Goal: Task Accomplishment & Management: Manage account settings

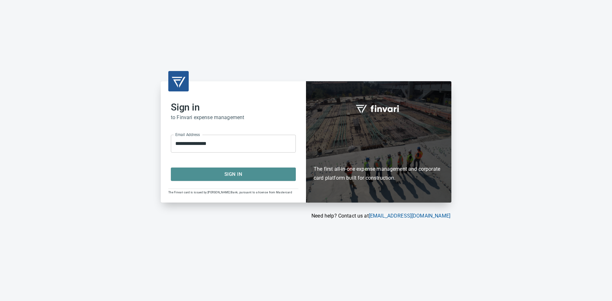
click at [243, 179] on button "Sign In" at bounding box center [233, 174] width 125 height 13
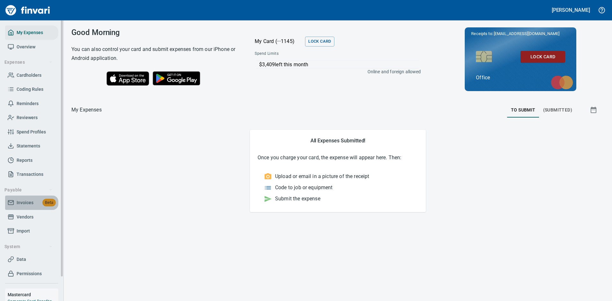
click at [25, 205] on span "Invoices" at bounding box center [25, 203] width 17 height 8
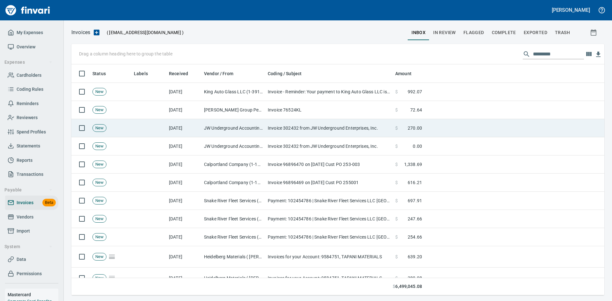
scroll to position [226, 523]
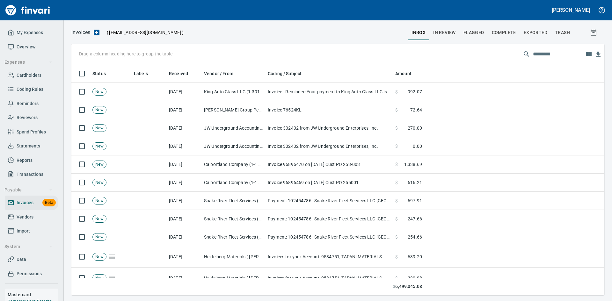
click at [124, 57] on div "Drag a column heading here to group the table" at bounding box center [337, 54] width 533 height 20
drag, startPoint x: 104, startPoint y: 49, endPoint x: 108, endPoint y: 51, distance: 3.9
click at [105, 49] on div "Drag a column heading here to group the table" at bounding box center [337, 54] width 533 height 20
click at [110, 52] on p "Drag a column heading here to group the table" at bounding box center [125, 54] width 93 height 6
click at [540, 53] on input "text" at bounding box center [558, 54] width 51 height 10
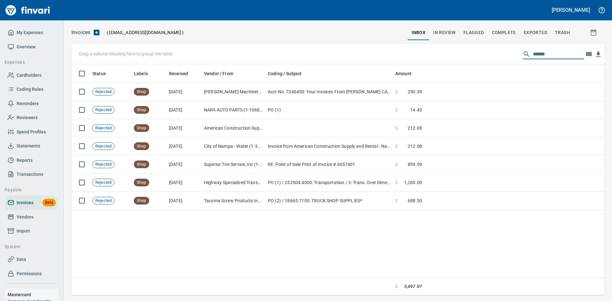
type input "******"
click at [441, 35] on span "In Review" at bounding box center [444, 33] width 23 height 8
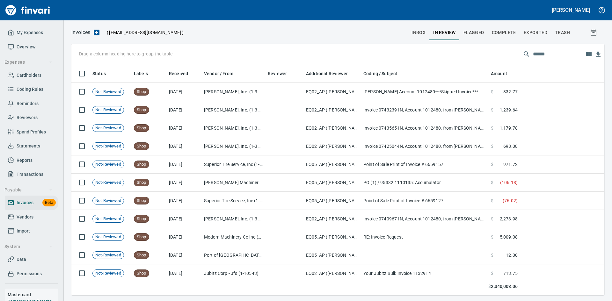
scroll to position [226, 523]
click at [470, 32] on span "Flagged" at bounding box center [473, 33] width 21 height 8
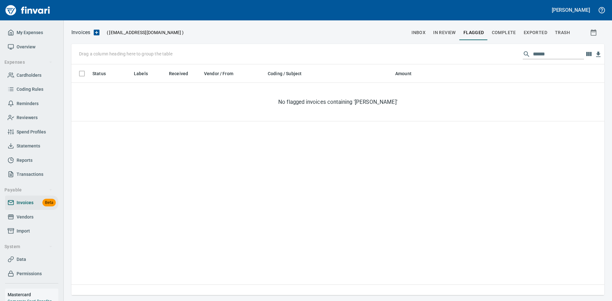
scroll to position [226, 523]
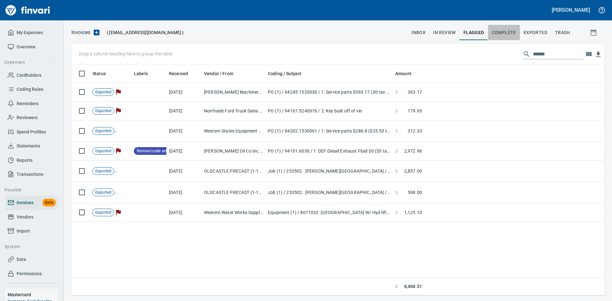
click at [496, 32] on span "Complete" at bounding box center [504, 33] width 24 height 8
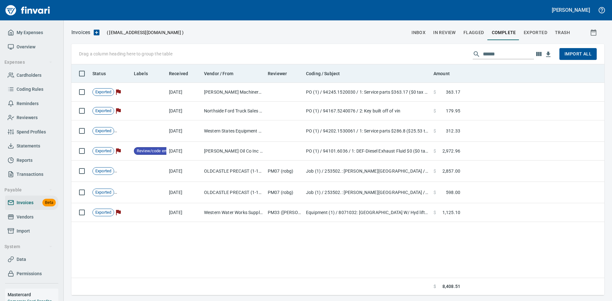
scroll to position [226, 528]
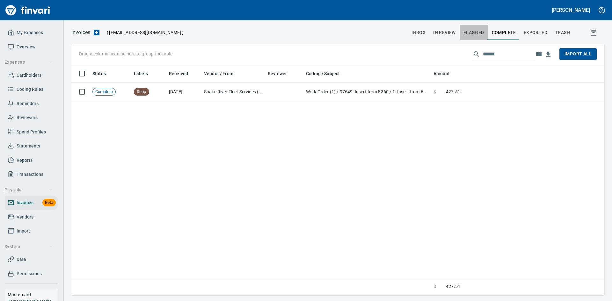
click at [474, 35] on span "Flagged" at bounding box center [473, 33] width 21 height 8
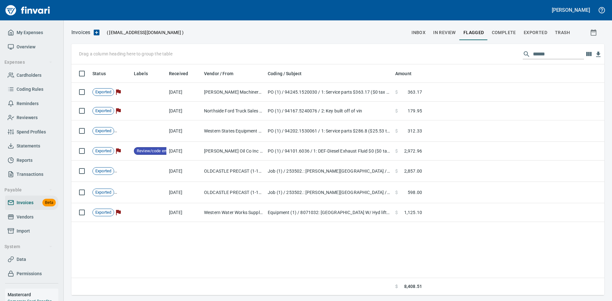
scroll to position [226, 528]
click at [501, 35] on span "Complete" at bounding box center [504, 33] width 24 height 8
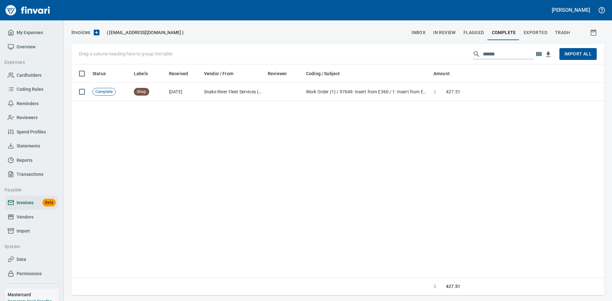
scroll to position [226, 528]
click at [540, 29] on span "Exported" at bounding box center [535, 33] width 24 height 8
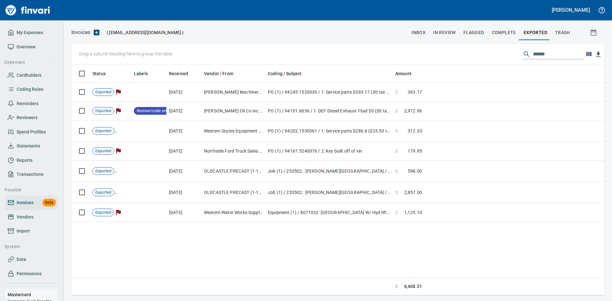
scroll to position [226, 528]
click at [33, 175] on span "Transactions" at bounding box center [30, 174] width 27 height 8
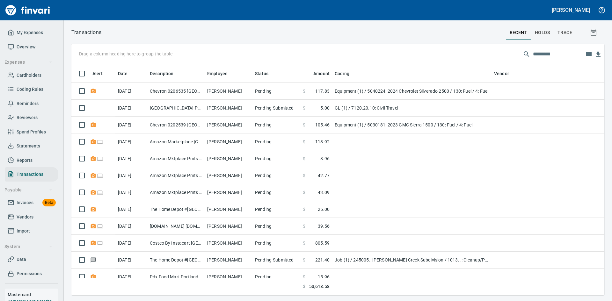
click at [544, 53] on input "text" at bounding box center [558, 54] width 51 height 10
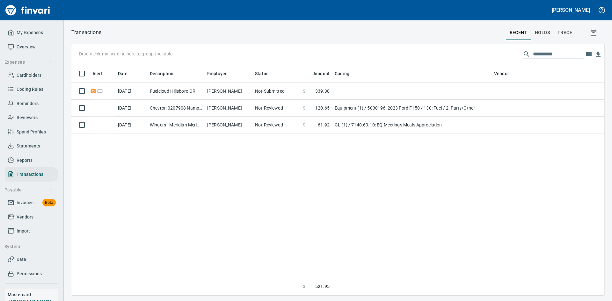
type input "**********"
click at [541, 32] on span "holds" at bounding box center [542, 33] width 15 height 8
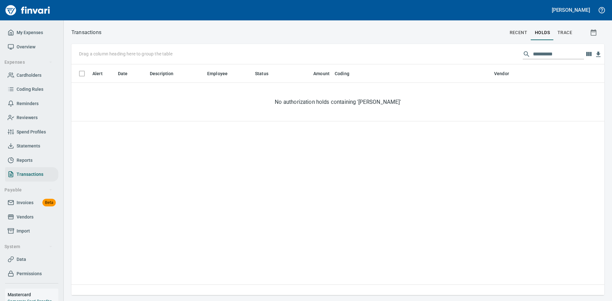
scroll to position [226, 528]
click at [558, 31] on span "trace" at bounding box center [564, 33] width 15 height 8
click at [560, 50] on input "**********" at bounding box center [558, 54] width 51 height 10
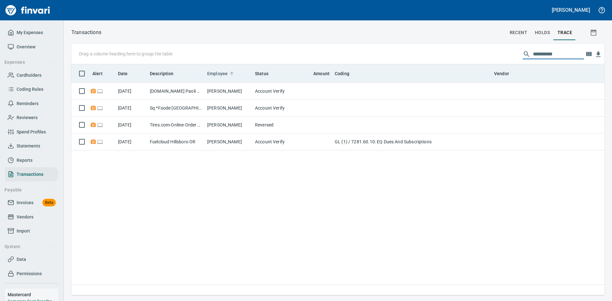
scroll to position [1, 1]
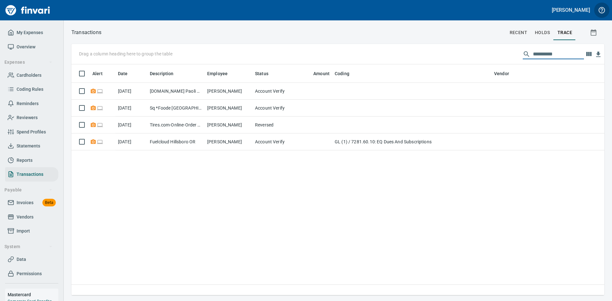
click at [600, 8] on icon "button" at bounding box center [602, 10] width 8 height 8
drag, startPoint x: 573, startPoint y: 8, endPoint x: 575, endPoint y: 14, distance: 6.3
click at [574, 8] on div at bounding box center [306, 150] width 612 height 301
click at [572, 11] on h5 "Sara Mclaughlin" at bounding box center [570, 10] width 38 height 7
click at [545, 40] on span "Sign out" at bounding box center [546, 39] width 37 height 8
